Goal: Task Accomplishment & Management: Manage account settings

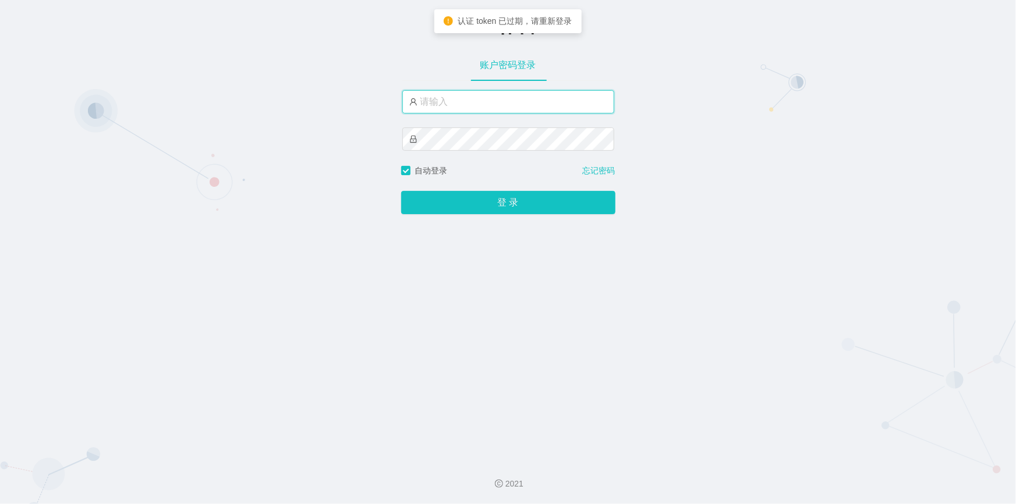
click at [475, 97] on input "text" at bounding box center [509, 101] width 212 height 23
type input "jishu"
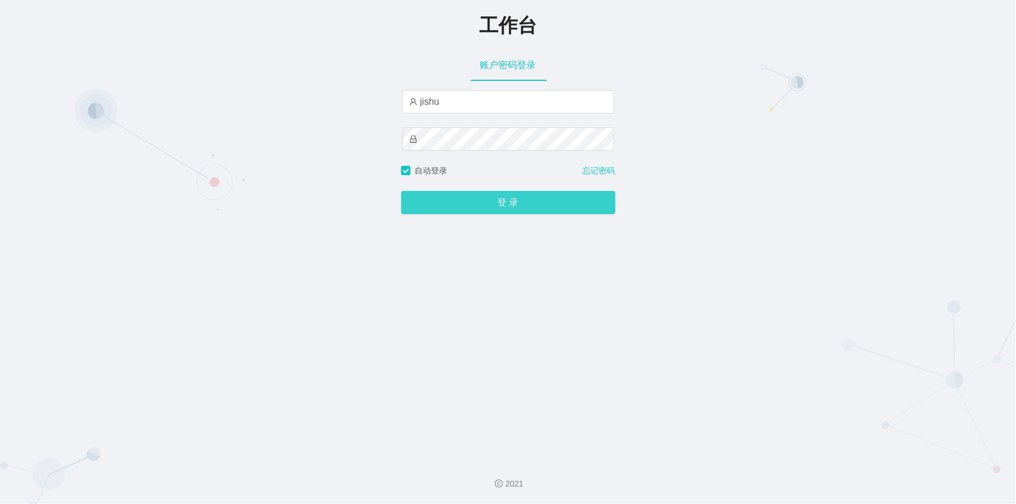
click at [446, 209] on button "登 录" at bounding box center [508, 202] width 214 height 23
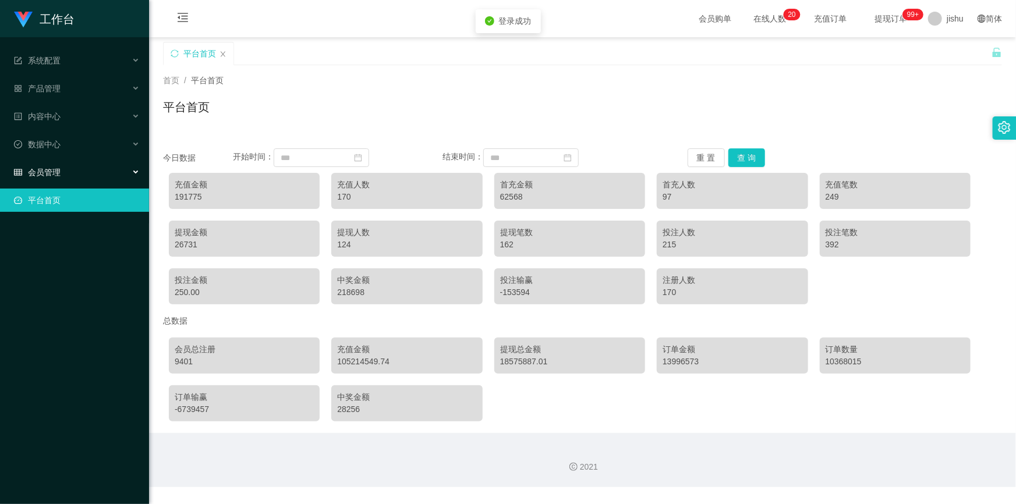
click at [62, 168] on div "会员管理" at bounding box center [74, 172] width 149 height 23
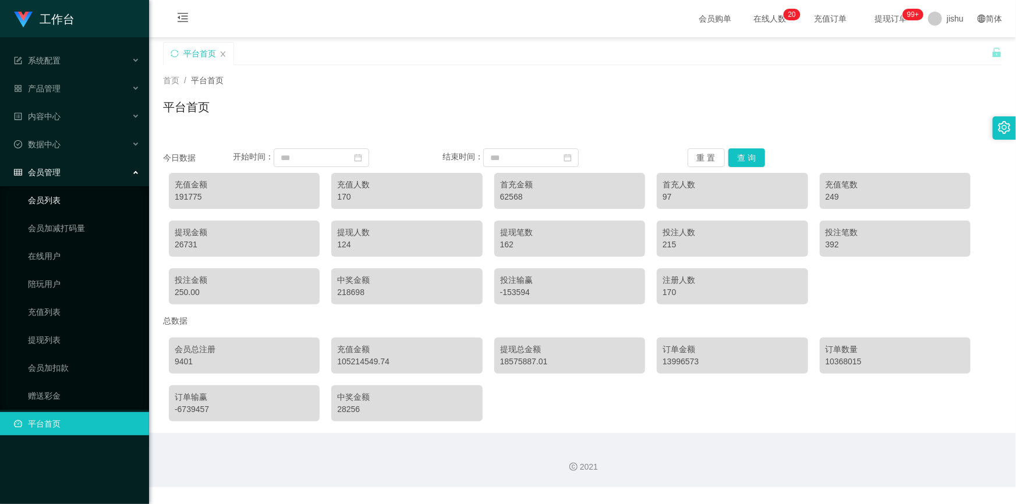
click at [61, 203] on link "会员列表" at bounding box center [84, 200] width 112 height 23
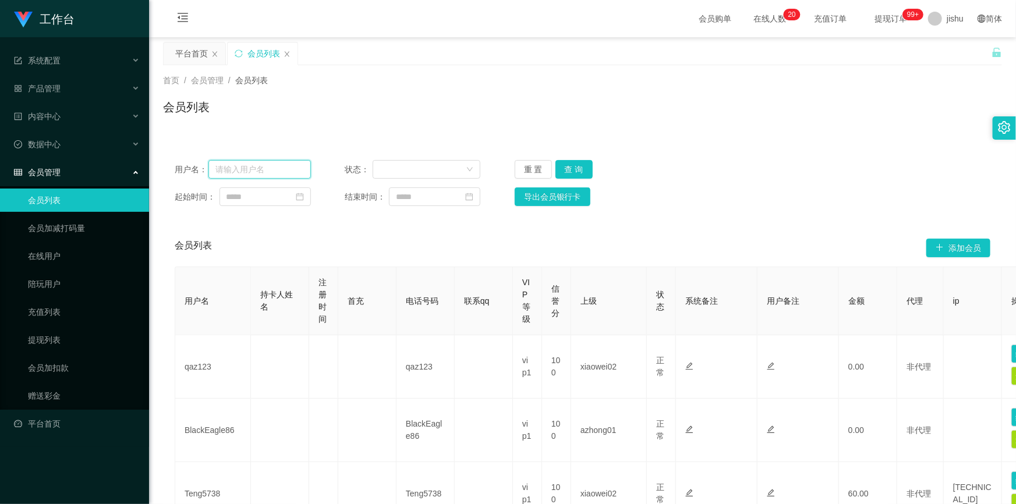
click at [255, 172] on input "text" at bounding box center [260, 169] width 103 height 19
click at [571, 168] on button "查 询" at bounding box center [574, 169] width 37 height 19
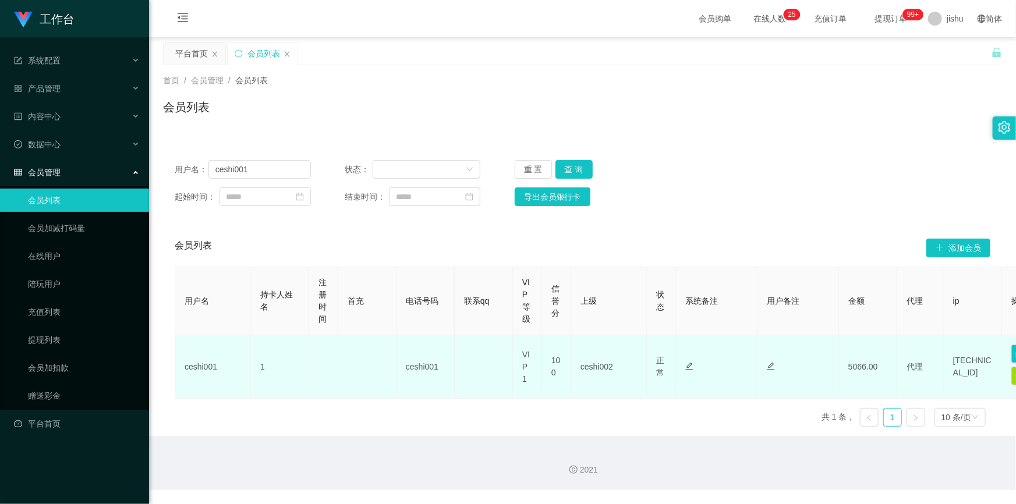
click at [451, 372] on td "ceshi001" at bounding box center [426, 367] width 58 height 63
click at [609, 374] on td "ceshi002" at bounding box center [609, 367] width 76 height 63
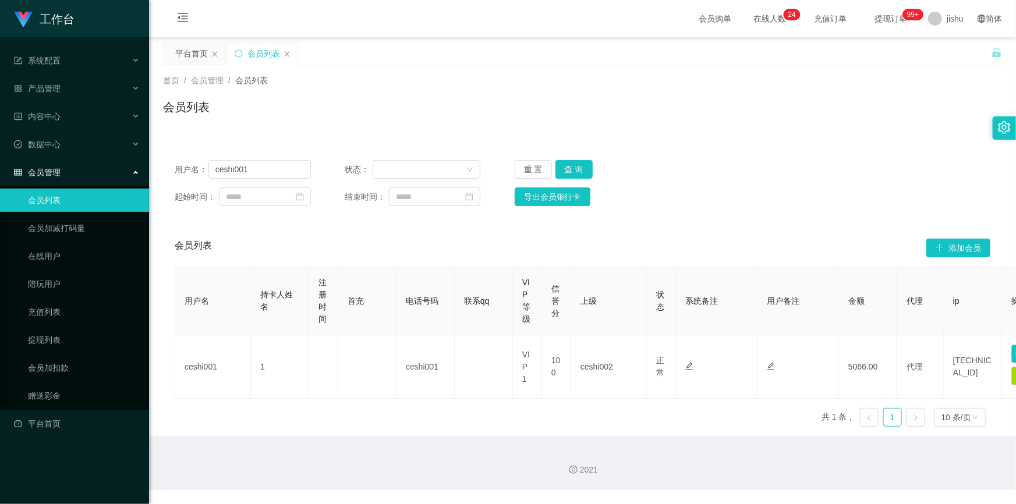
click at [439, 42] on div "平台首页 会员列表" at bounding box center [577, 62] width 829 height 40
click at [62, 201] on link "会员列表" at bounding box center [84, 200] width 112 height 23
drag, startPoint x: 266, startPoint y: 168, endPoint x: 158, endPoint y: 163, distance: 107.3
click at [154, 166] on main "关闭左侧 关闭右侧 关闭其它 刷新页面 平台首页 会员列表 首页 / 会员管理 / 会员列表 / 会员列表 用户名： ceshi001 状态： 重 置 查 询…" at bounding box center [582, 236] width 867 height 399
paste input "86222573"
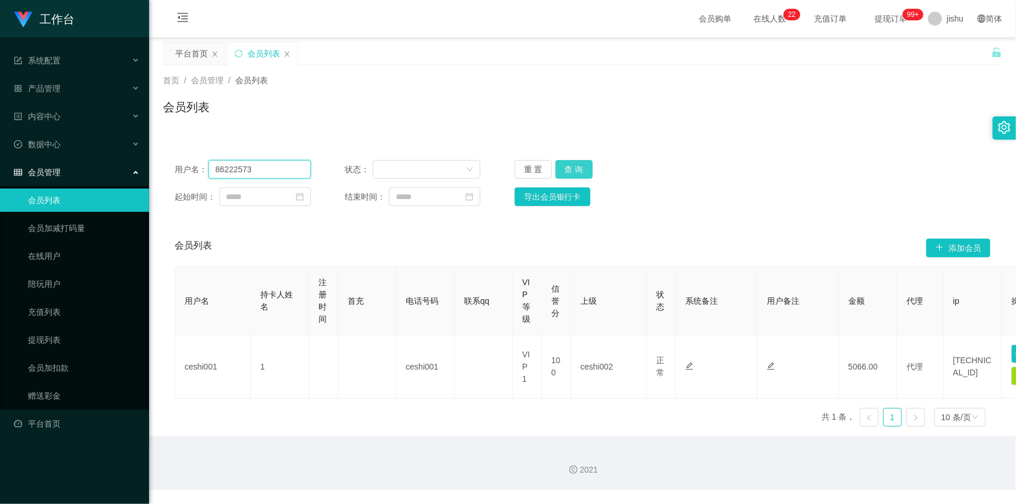
type input "86222573"
click at [570, 168] on button "查 询" at bounding box center [574, 169] width 37 height 19
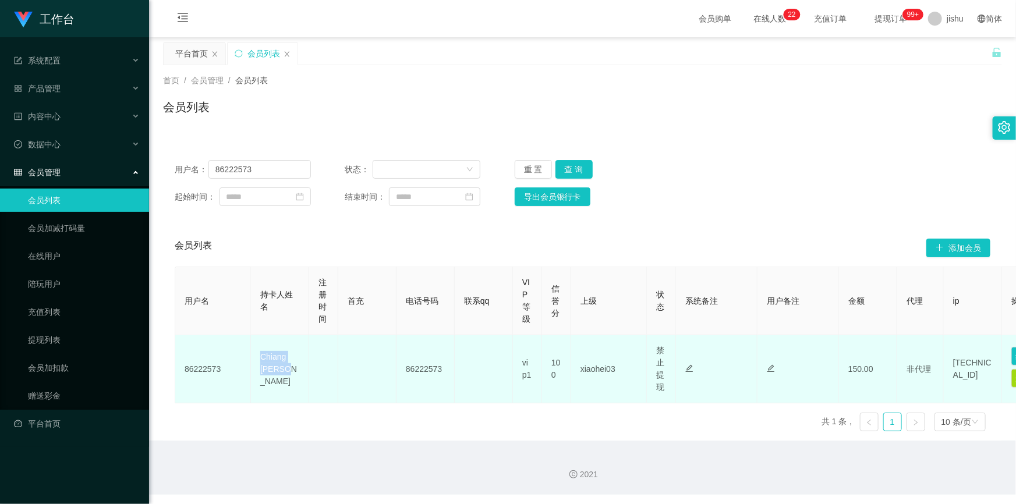
drag, startPoint x: 276, startPoint y: 377, endPoint x: 261, endPoint y: 365, distance: 18.6
click at [261, 365] on td "Chiang [PERSON_NAME]" at bounding box center [280, 370] width 58 height 68
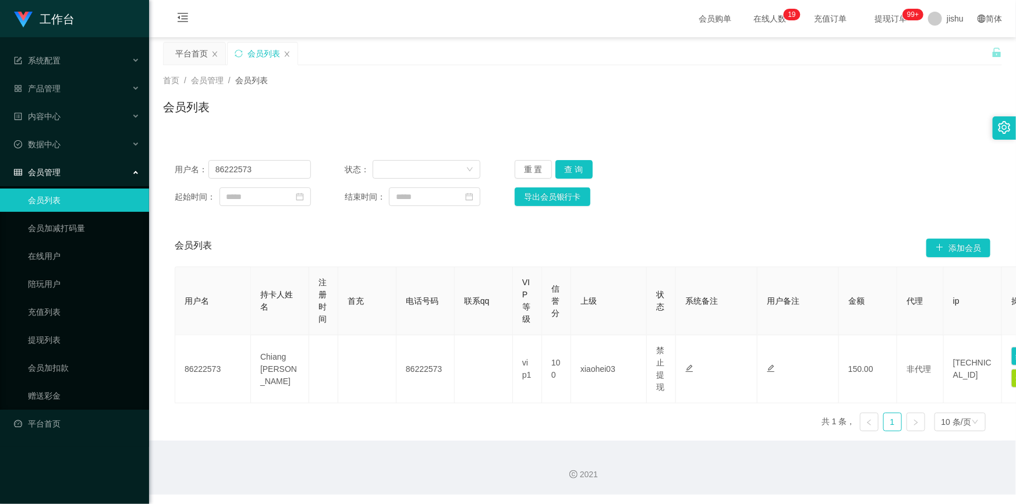
click at [698, 205] on div "起始时间： 结束时间： 导出会员银行卡" at bounding box center [583, 197] width 816 height 19
click at [77, 175] on div "会员管理" at bounding box center [74, 172] width 149 height 23
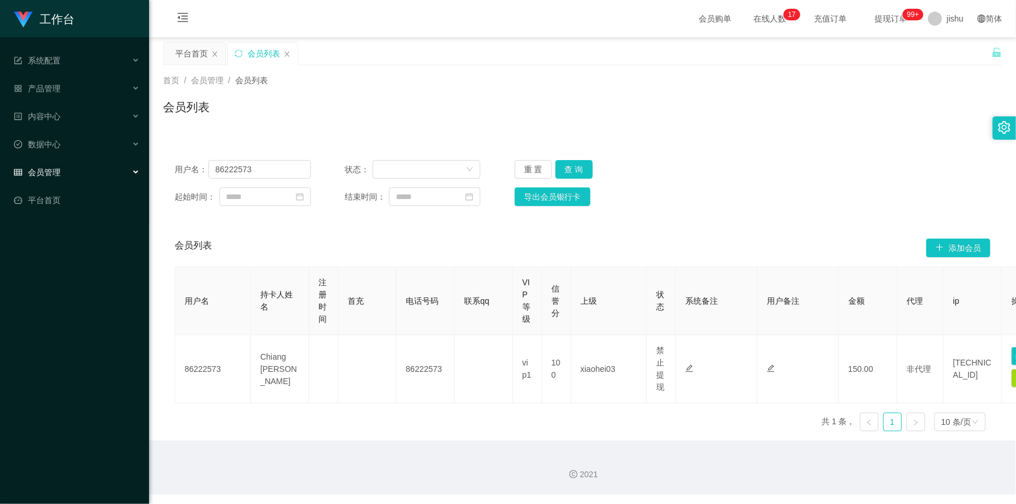
click at [77, 175] on div "会员管理" at bounding box center [74, 172] width 149 height 23
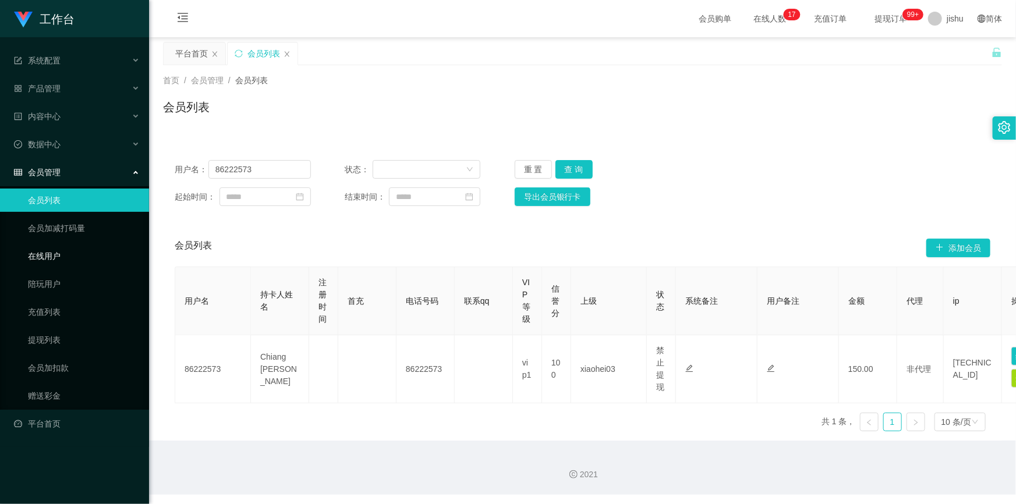
click at [70, 260] on link "在线用户" at bounding box center [84, 256] width 112 height 23
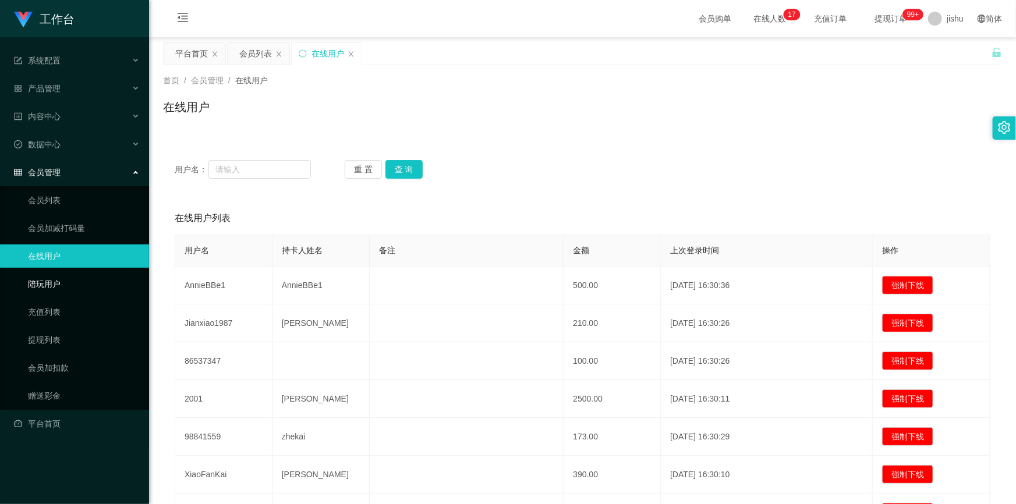
click at [65, 283] on link "陪玩用户" at bounding box center [84, 284] width 112 height 23
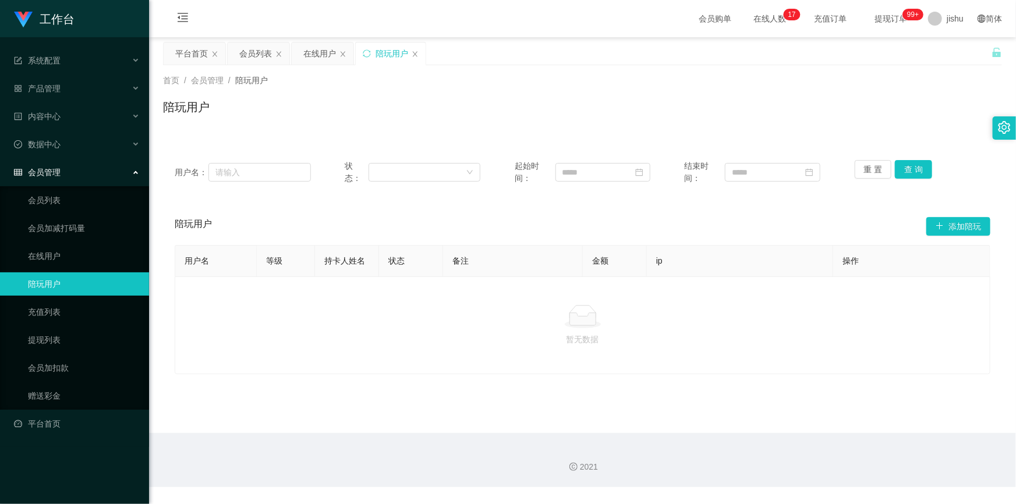
click at [54, 170] on span "会员管理" at bounding box center [37, 172] width 47 height 9
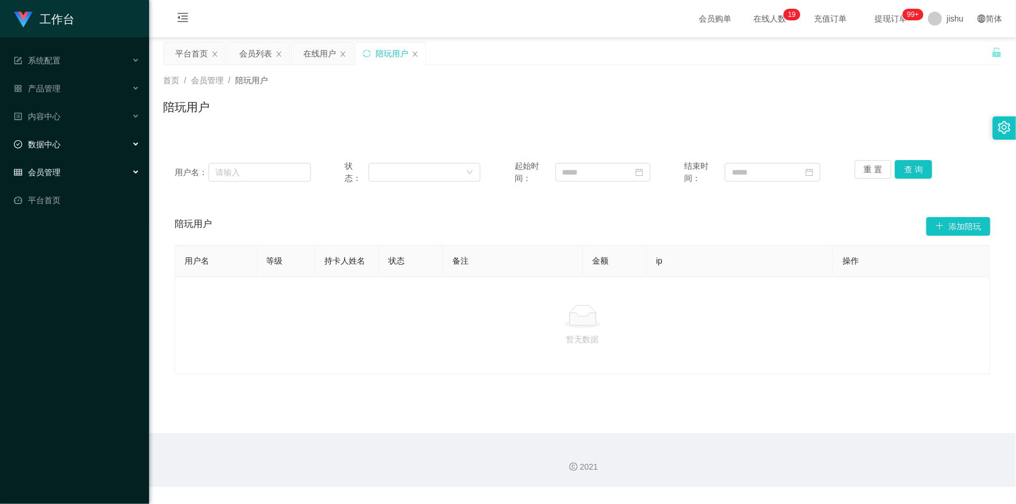
click at [62, 144] on div "数据中心" at bounding box center [74, 144] width 149 height 23
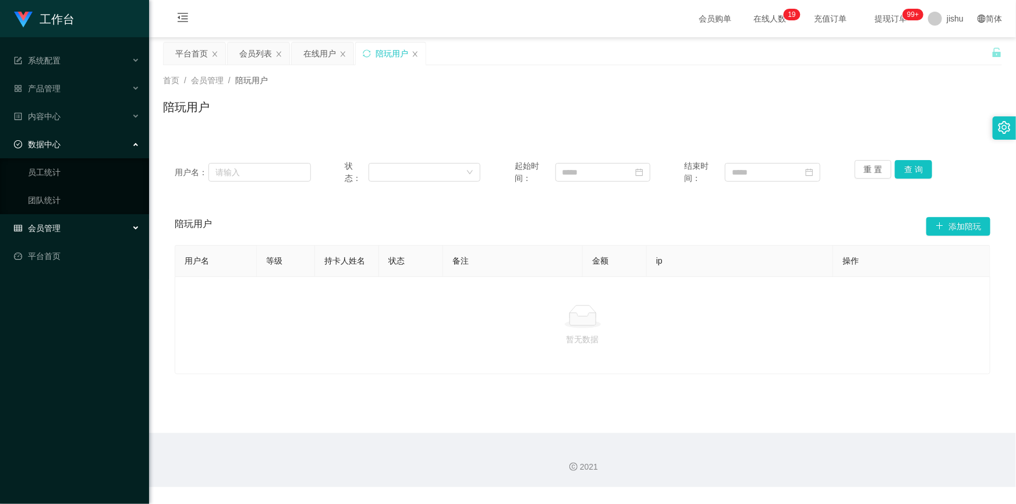
click at [62, 144] on div "数据中心" at bounding box center [74, 144] width 149 height 23
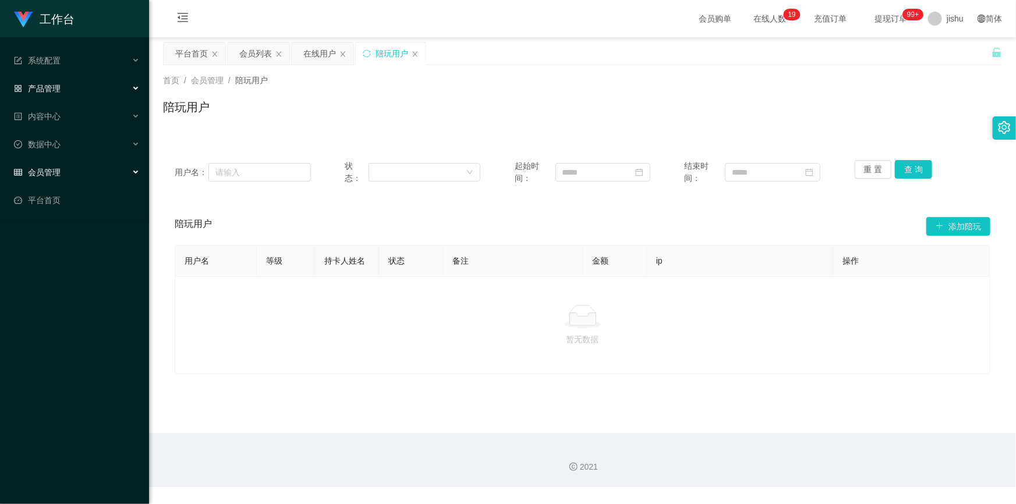
click at [55, 89] on span "产品管理" at bounding box center [37, 88] width 47 height 9
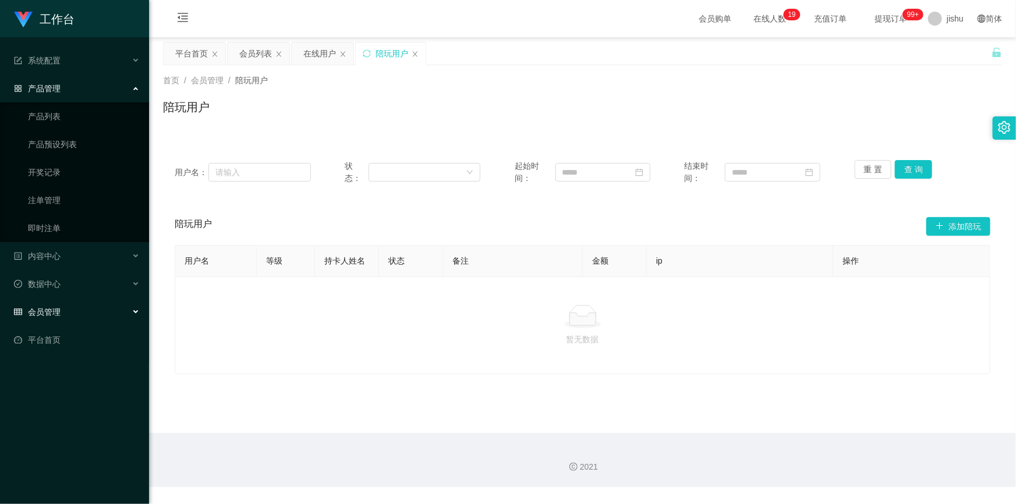
click at [55, 89] on span "产品管理" at bounding box center [37, 88] width 47 height 9
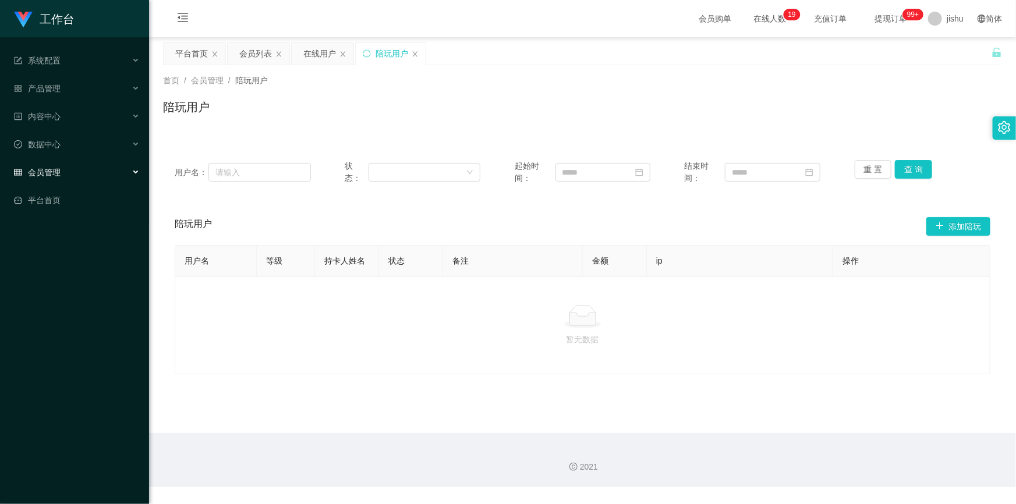
click at [66, 170] on div "会员管理" at bounding box center [74, 172] width 149 height 23
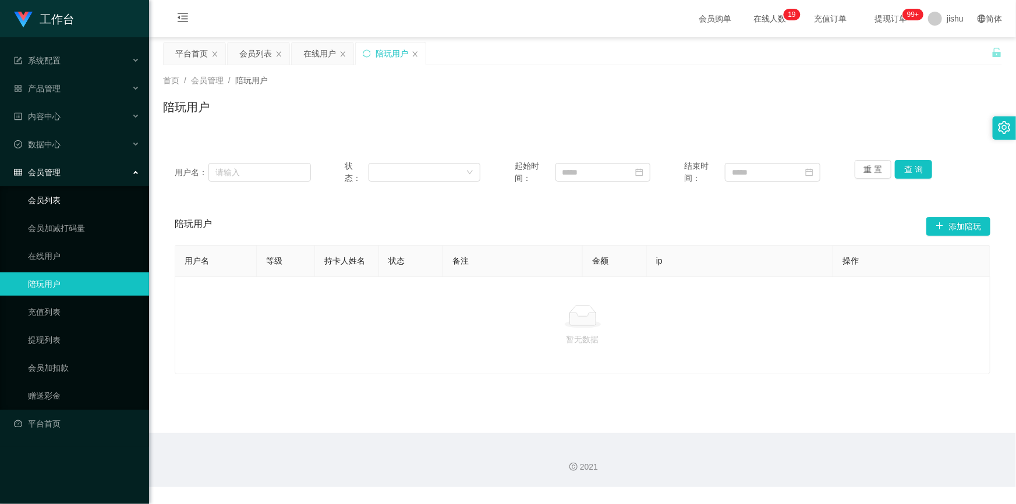
click at [63, 204] on link "会员列表" at bounding box center [84, 200] width 112 height 23
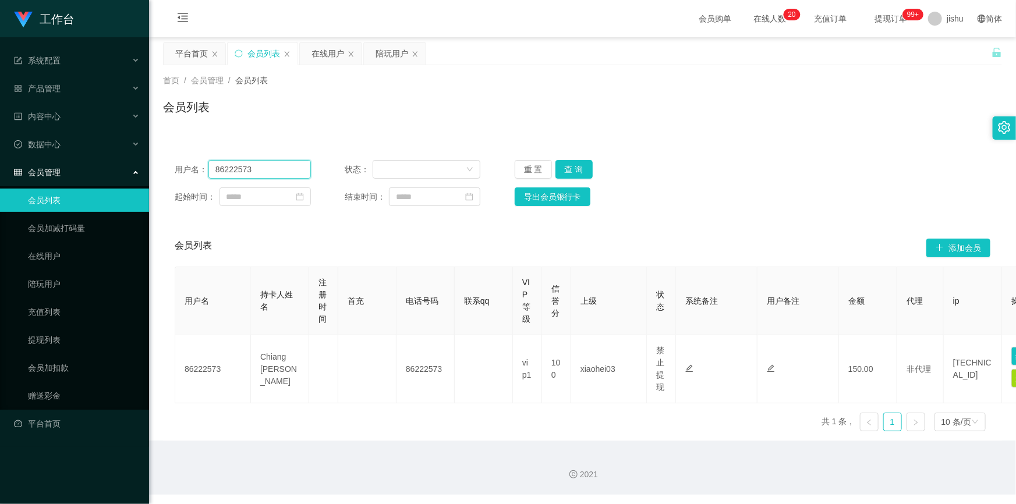
drag, startPoint x: 269, startPoint y: 172, endPoint x: 164, endPoint y: 172, distance: 104.3
click at [164, 172] on div "用户名： 86222573 状态： 重 置 查 询 起始时间： 结束时间： 导出会员银行卡" at bounding box center [582, 183] width 839 height 69
click at [565, 168] on button "查 询" at bounding box center [574, 169] width 37 height 19
click at [56, 341] on link "提现列表" at bounding box center [84, 340] width 112 height 23
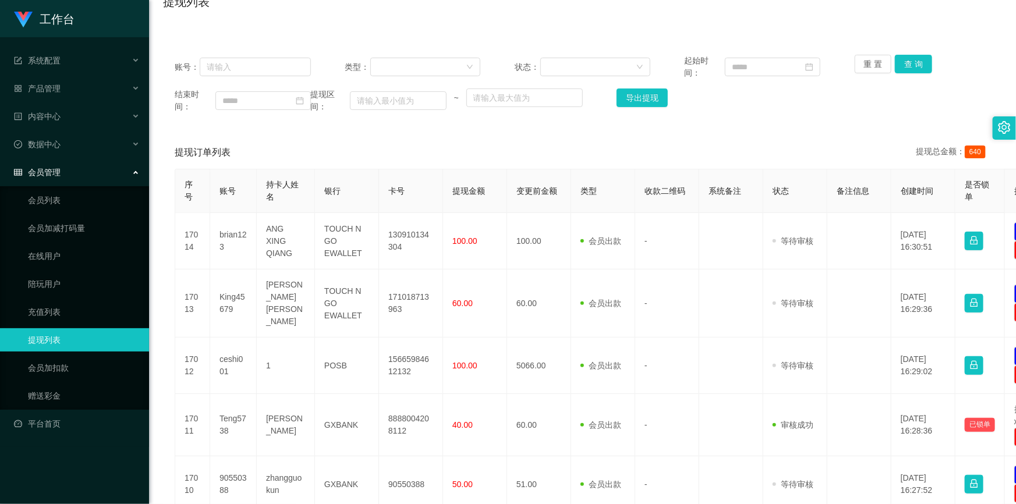
scroll to position [211, 0]
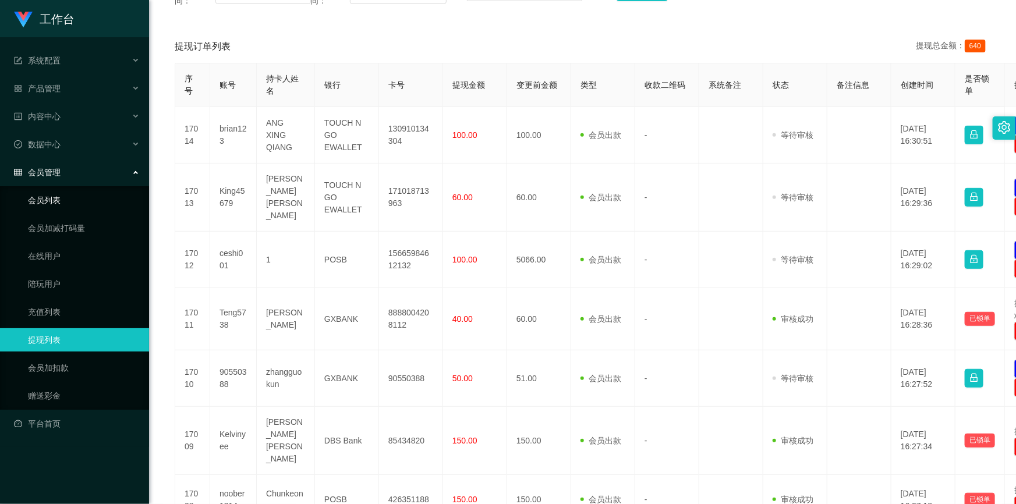
click at [63, 195] on link "会员列表" at bounding box center [84, 200] width 112 height 23
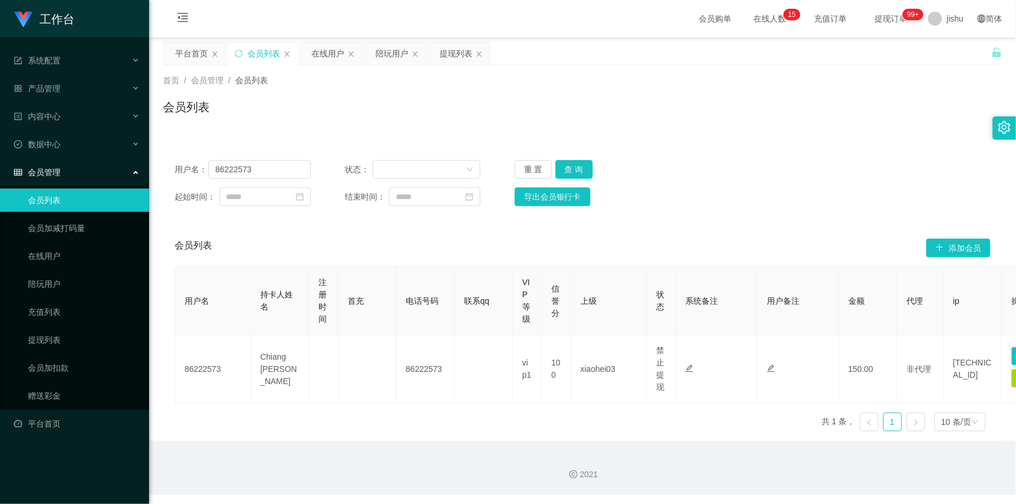
click at [786, 206] on div "用户名： 86222573 状态： 重 置 查 询 起始时间： 结束时间： 导出会员银行卡" at bounding box center [582, 183] width 839 height 69
click at [476, 52] on icon "图标: close" at bounding box center [479, 54] width 7 height 7
click at [413, 54] on icon "图标: close" at bounding box center [415, 53] width 5 height 5
click at [350, 52] on icon "图标: close" at bounding box center [351, 54] width 7 height 7
click at [77, 177] on div "会员管理" at bounding box center [74, 172] width 149 height 23
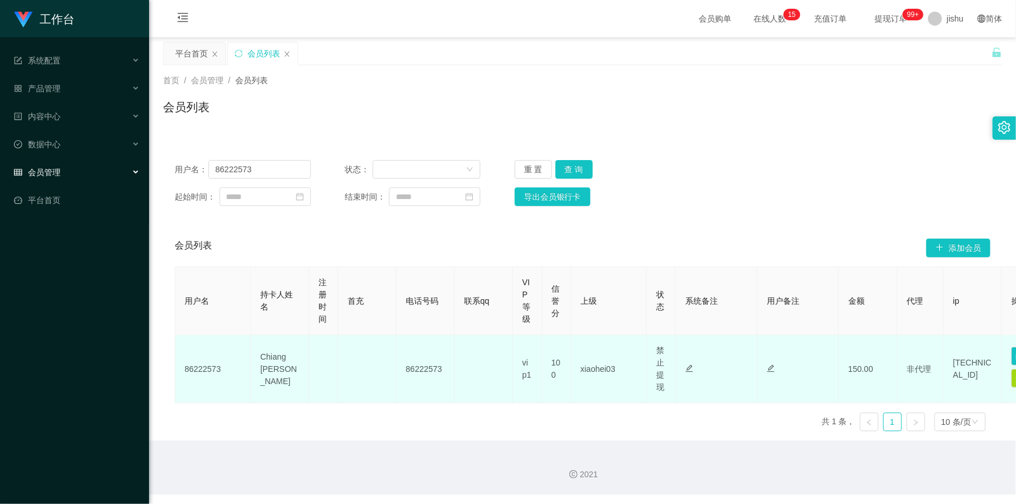
click at [588, 370] on td "xiaohei03" at bounding box center [609, 370] width 76 height 68
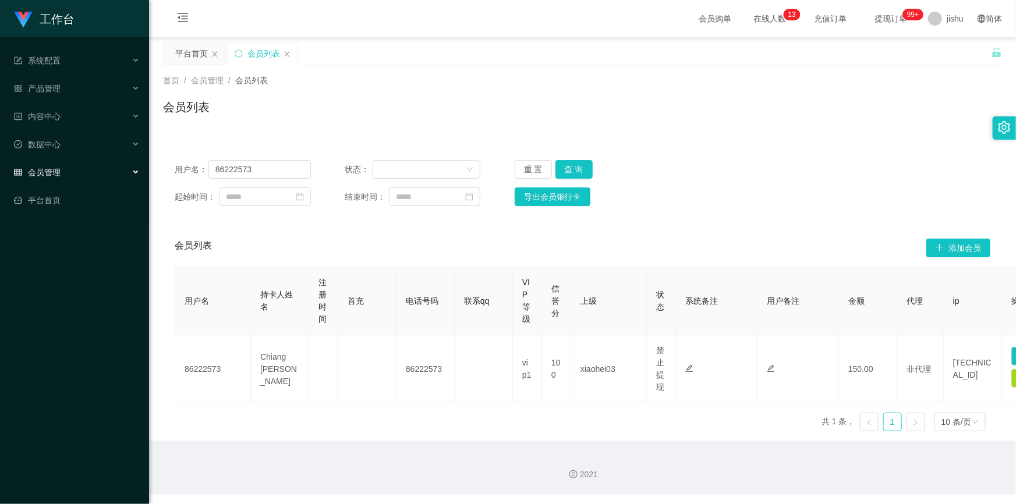
click at [645, 425] on div "用户名 持卡人姓名 注册时间 首充 电话号码 联系qq VIP等级 信誉分 上级 状态 系统备注 用户备注 金额 代理 ip 操作 86222573 [PER…" at bounding box center [583, 354] width 816 height 174
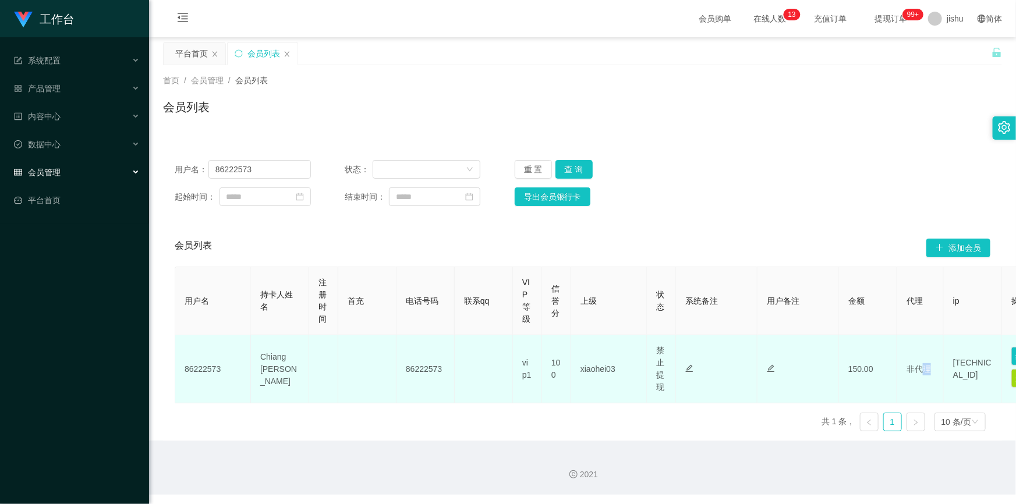
drag, startPoint x: 916, startPoint y: 369, endPoint x: 926, endPoint y: 369, distance: 9.9
click at [926, 369] on span "非代理" at bounding box center [919, 369] width 24 height 9
click at [425, 363] on td "86222573" at bounding box center [426, 370] width 58 height 68
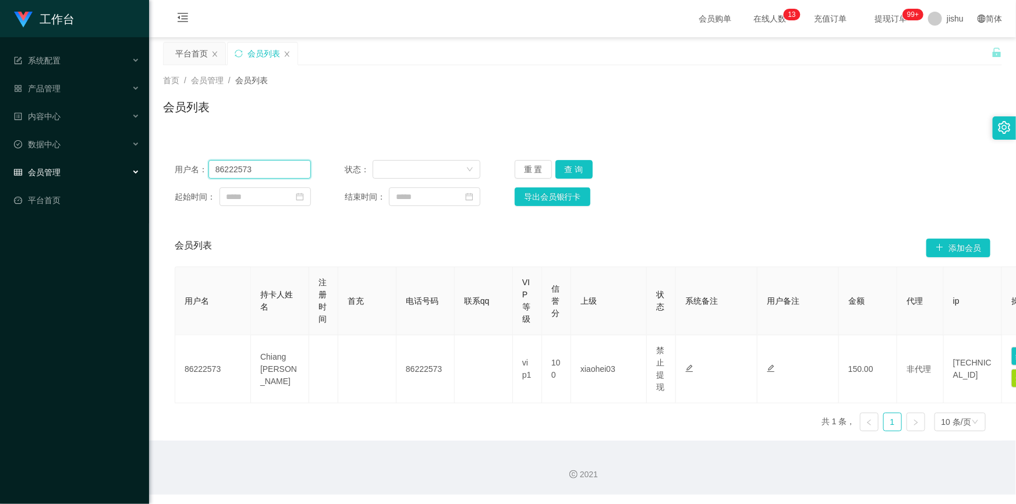
drag, startPoint x: 262, startPoint y: 168, endPoint x: 108, endPoint y: 164, distance: 154.4
click at [110, 163] on section "工作台 系统配置 产品管理 产品列表 产品预设列表 开奖记录 注单管理 即时注单 内容中心 数据中心 员工统计 团队统计 会员管理 会员列表 会员加减打码量 …" at bounding box center [508, 247] width 1016 height 495
click at [577, 167] on button "查 询" at bounding box center [574, 169] width 37 height 19
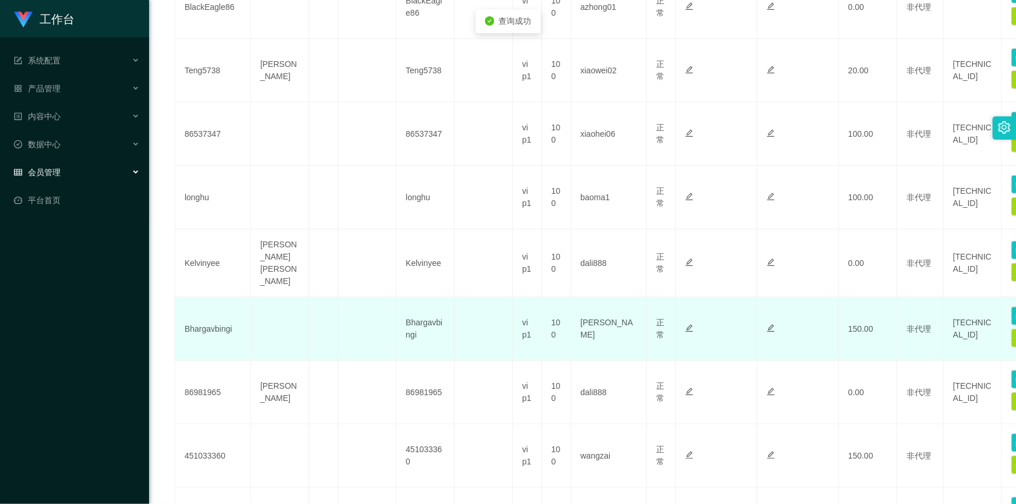
scroll to position [476, 0]
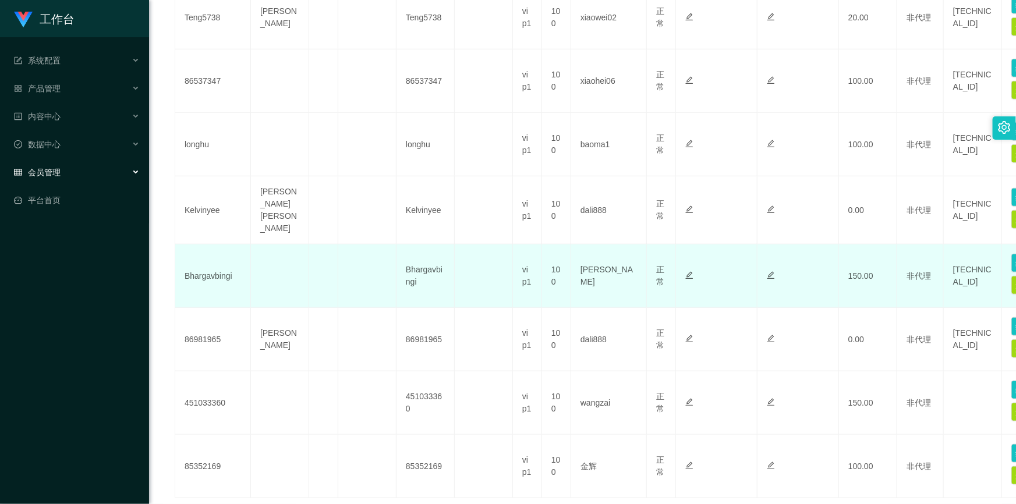
click at [584, 270] on td "[PERSON_NAME]" at bounding box center [609, 276] width 76 height 63
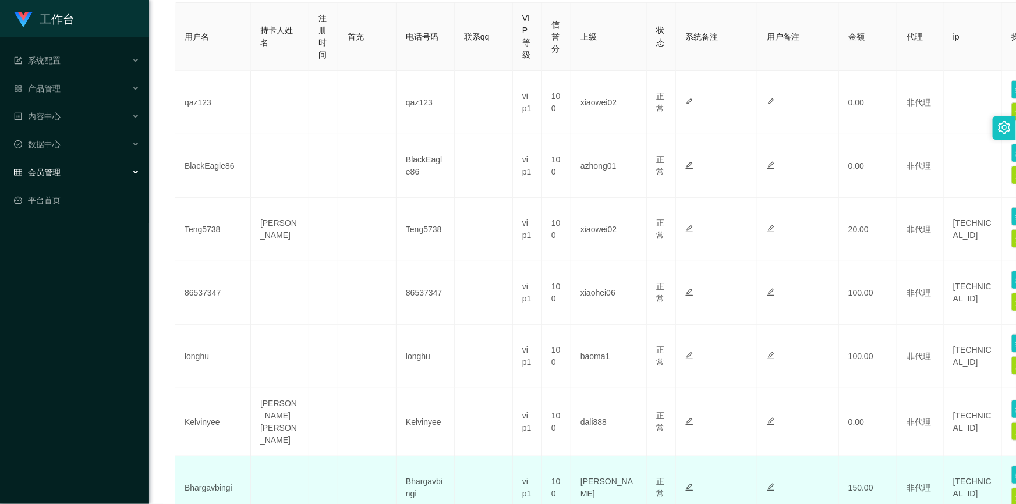
scroll to position [105, 0]
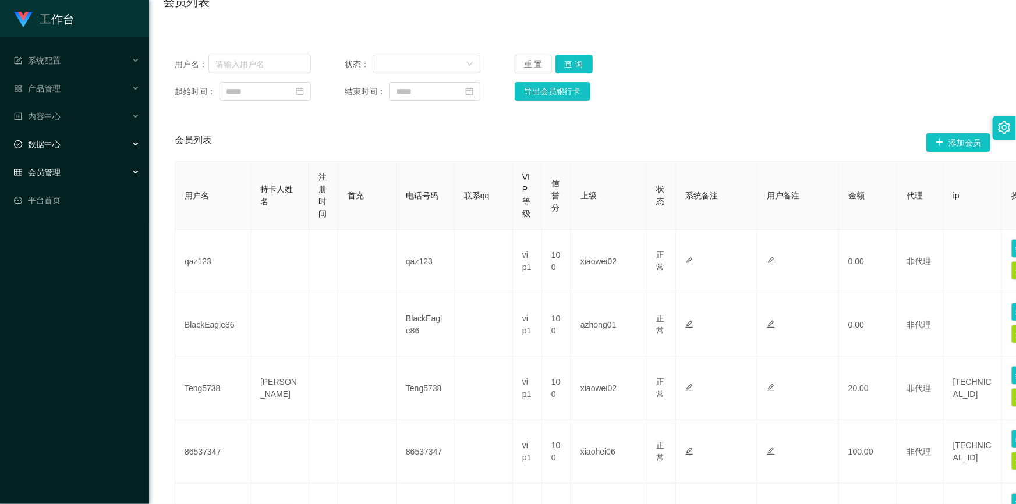
click at [69, 143] on div "数据中心" at bounding box center [74, 144] width 149 height 23
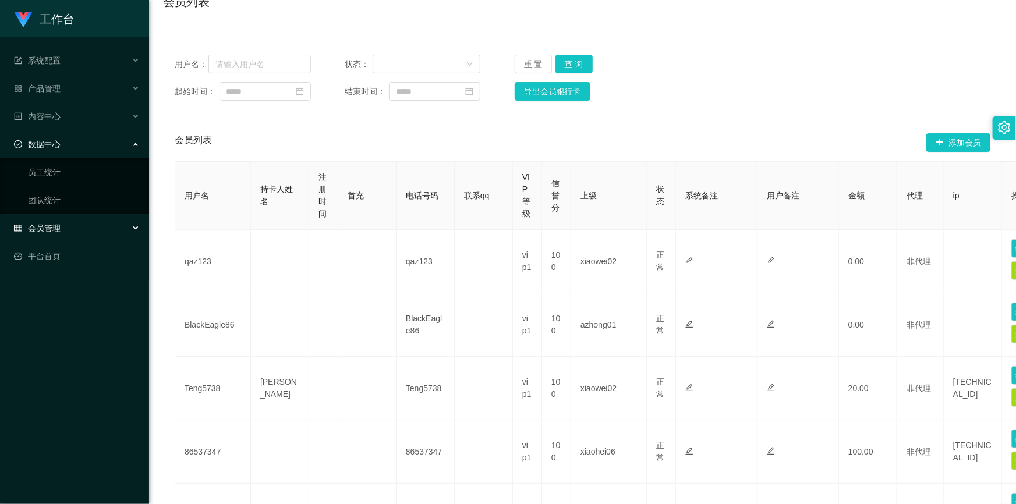
click at [69, 143] on div "数据中心" at bounding box center [74, 144] width 149 height 23
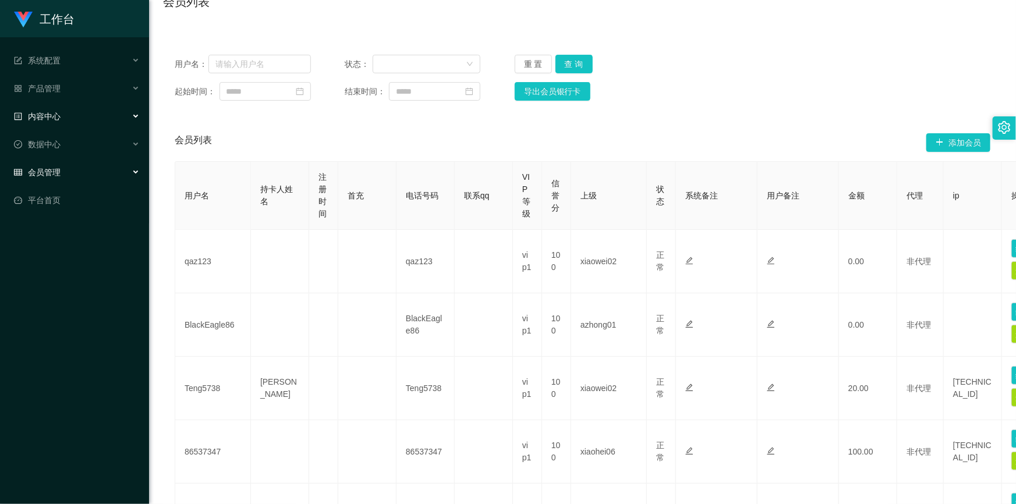
click at [67, 114] on div "内容中心" at bounding box center [74, 116] width 149 height 23
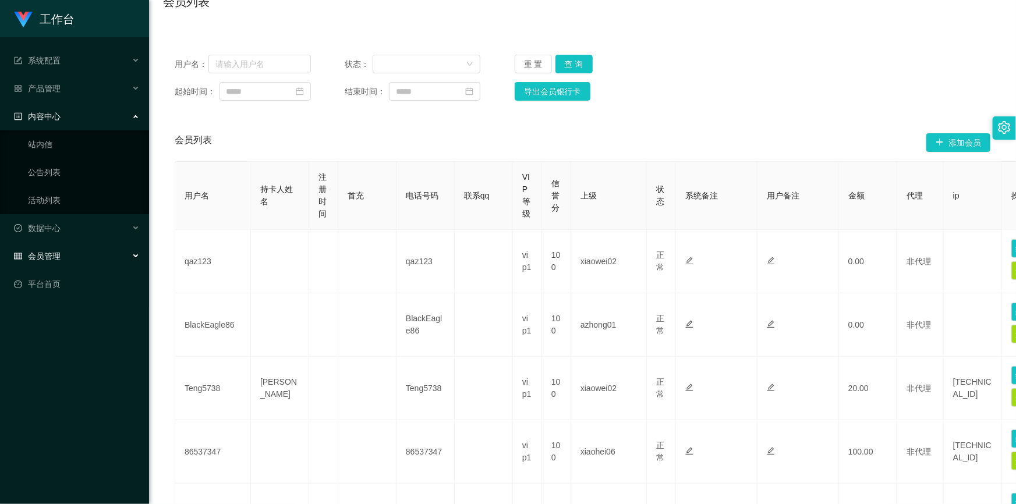
click at [67, 114] on div "内容中心" at bounding box center [74, 116] width 149 height 23
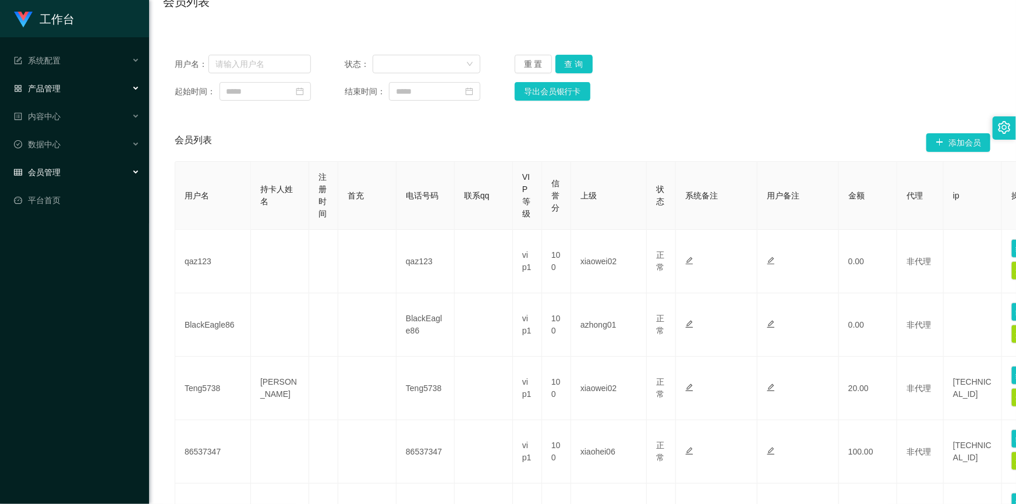
click at [63, 88] on div "产品管理" at bounding box center [74, 88] width 149 height 23
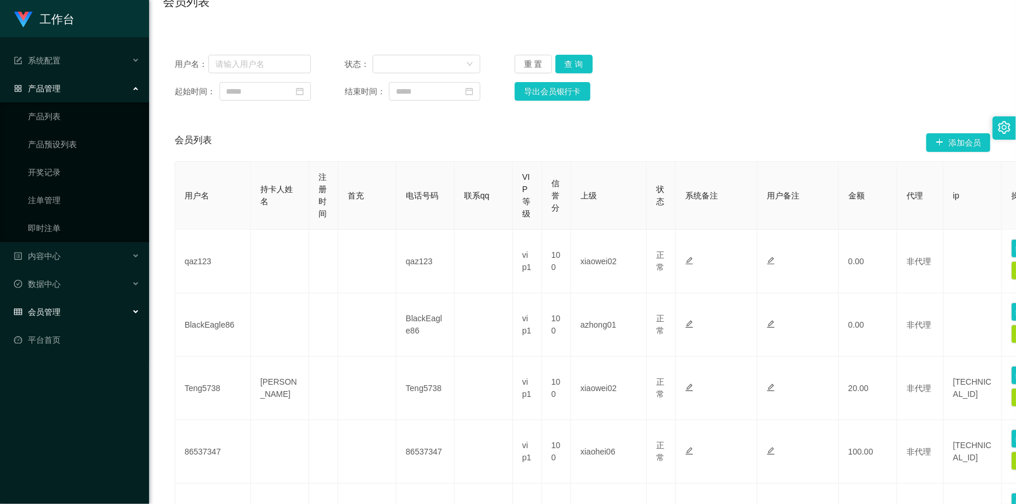
click at [63, 88] on div "产品管理" at bounding box center [74, 88] width 149 height 23
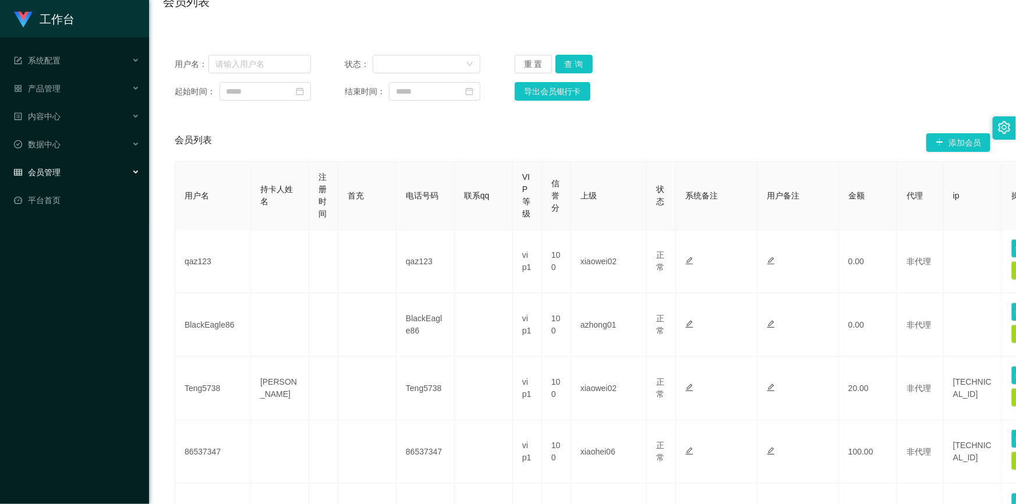
click at [56, 174] on span "会员管理" at bounding box center [37, 172] width 47 height 9
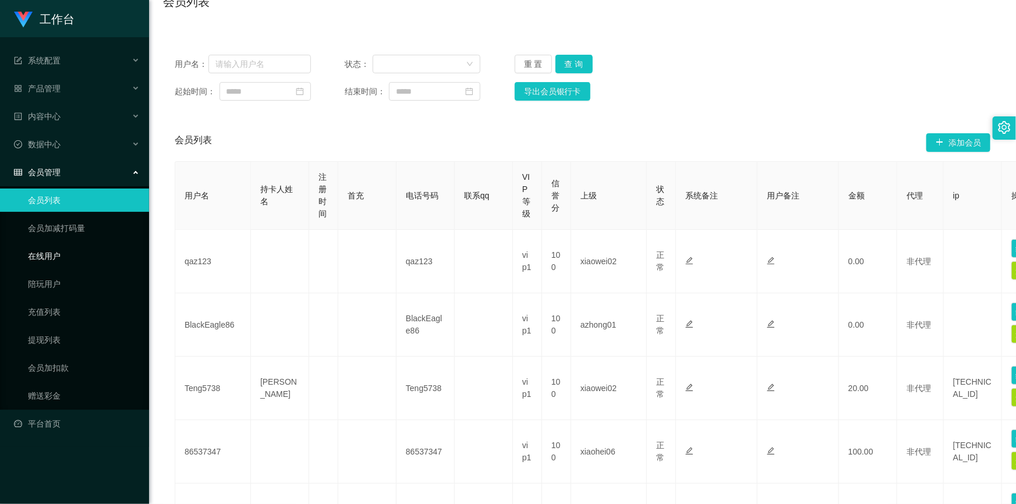
click at [72, 256] on link "在线用户" at bounding box center [84, 256] width 112 height 23
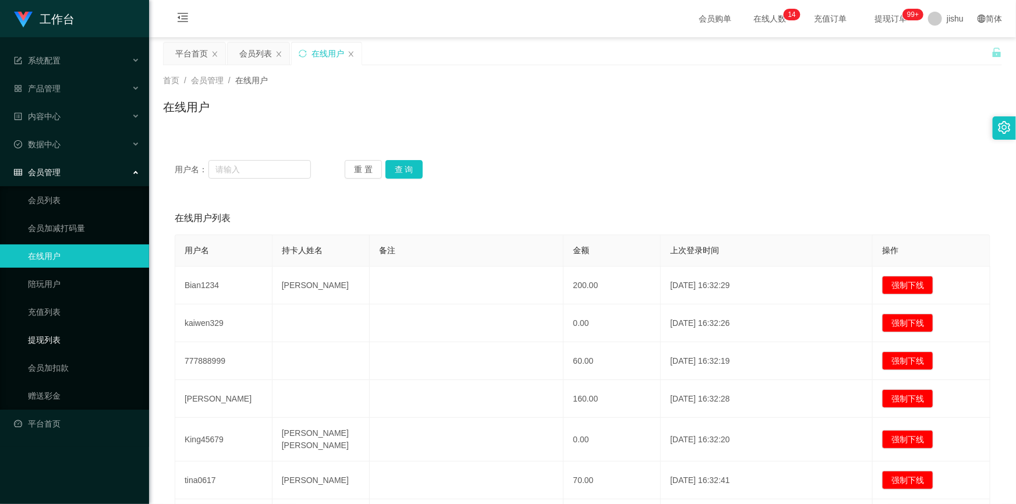
click at [63, 337] on link "提现列表" at bounding box center [84, 340] width 112 height 23
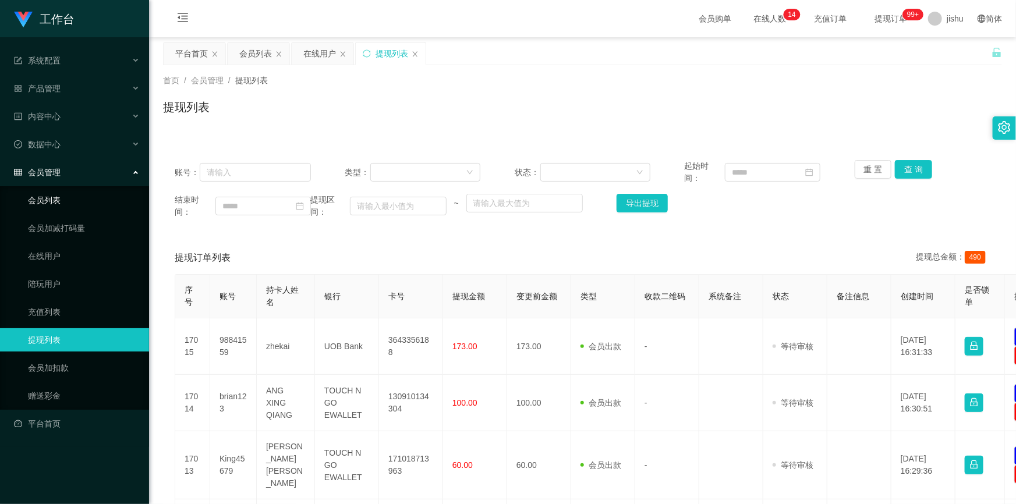
click at [47, 198] on link "会员列表" at bounding box center [84, 200] width 112 height 23
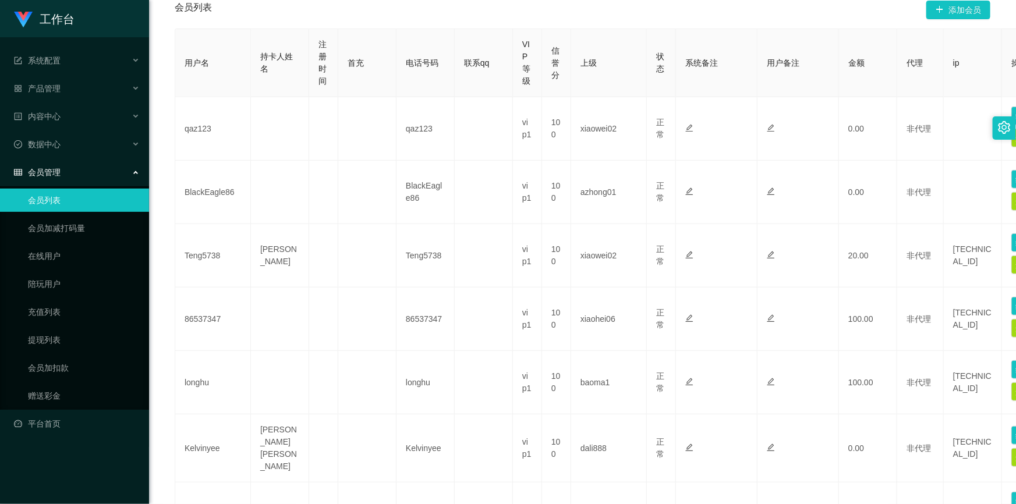
scroll to position [132, 0]
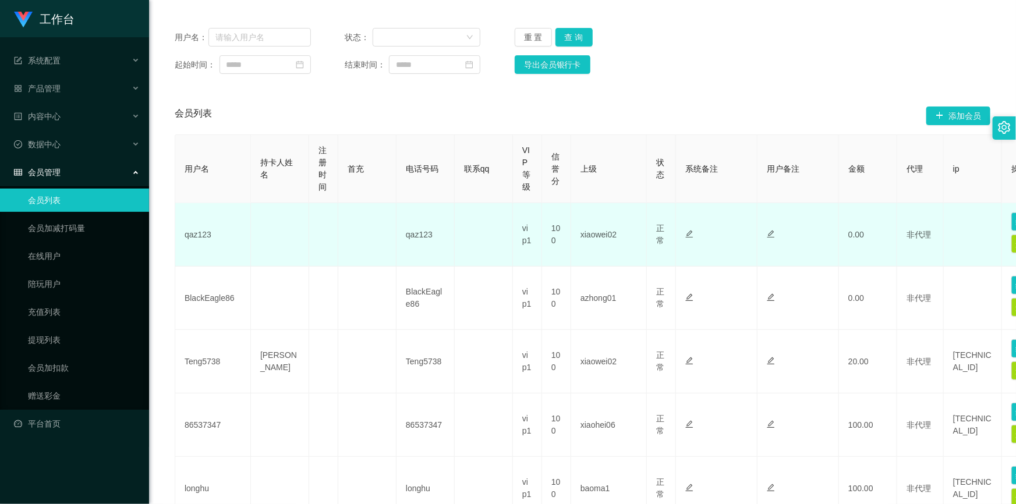
click at [691, 235] on icon "图标: edit" at bounding box center [690, 234] width 8 height 8
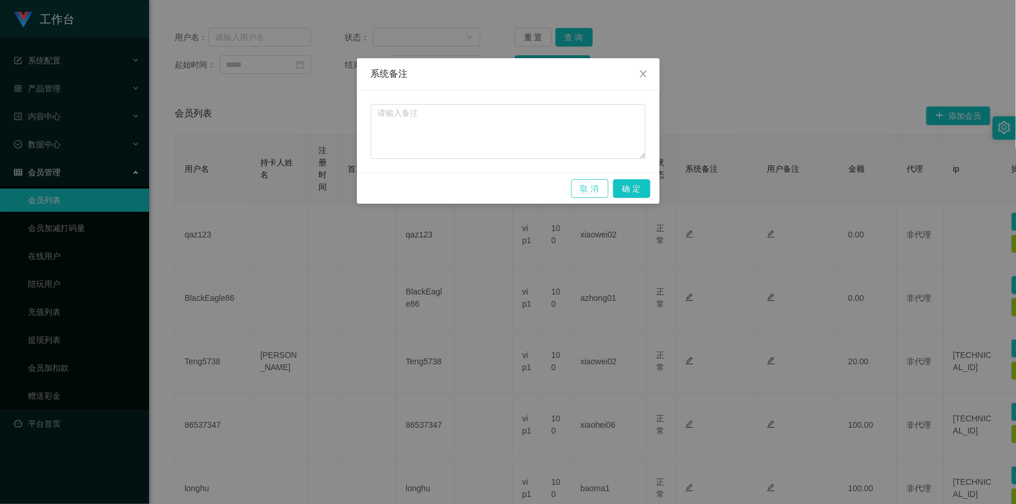
click at [590, 192] on button "取 消" at bounding box center [589, 188] width 37 height 19
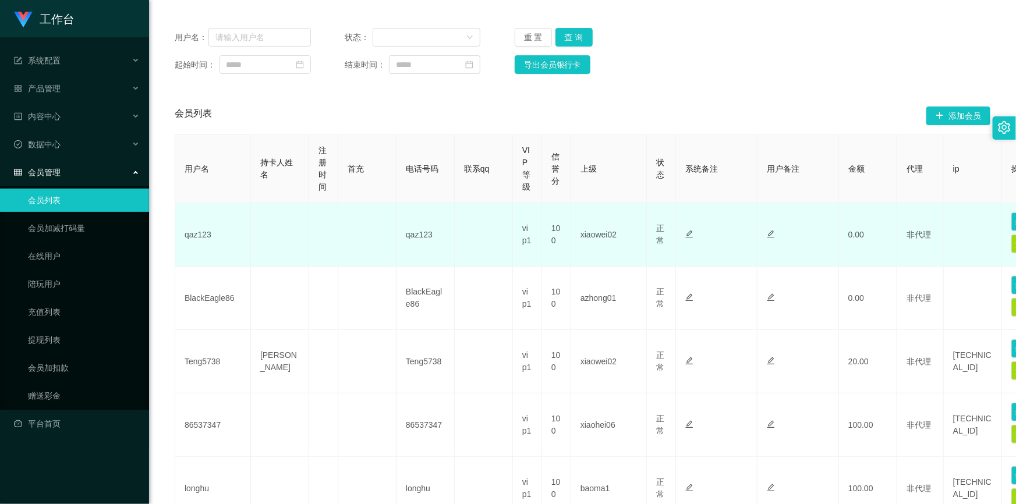
scroll to position [0, 0]
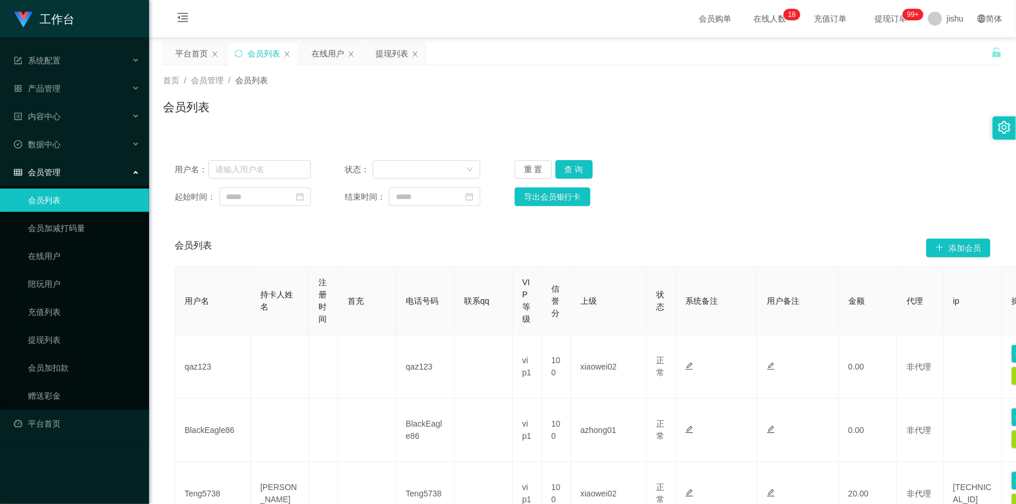
click at [679, 239] on div "会员列表 添加会员" at bounding box center [583, 248] width 816 height 37
click at [348, 53] on icon "图标: close" at bounding box center [351, 54] width 7 height 7
click at [350, 52] on icon "图标: close" at bounding box center [351, 54] width 7 height 7
click at [287, 55] on icon "图标: close" at bounding box center [287, 54] width 7 height 7
